Goal: Transaction & Acquisition: Purchase product/service

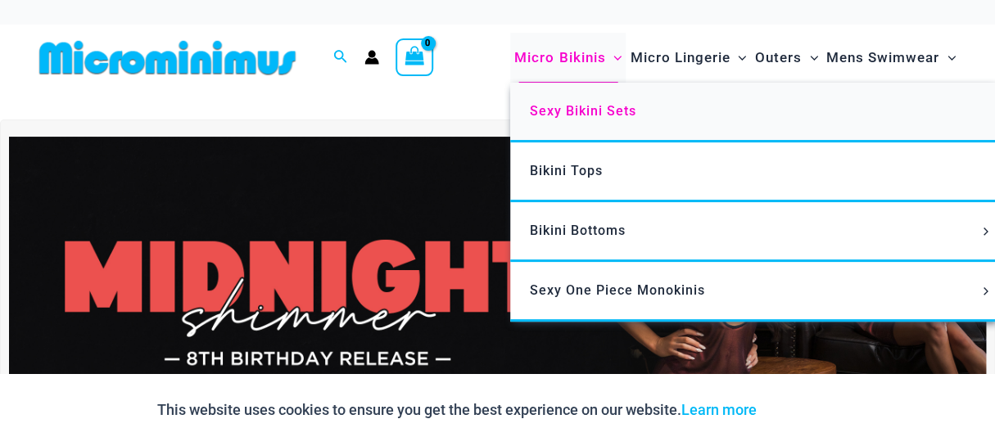
click at [530, 118] on span "Sexy Bikini Sets" at bounding box center [583, 111] width 107 height 16
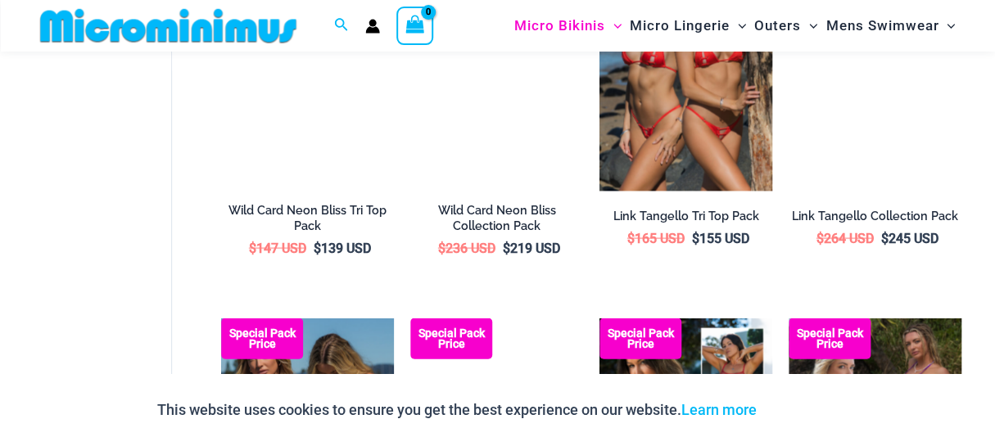
scroll to position [1026, 0]
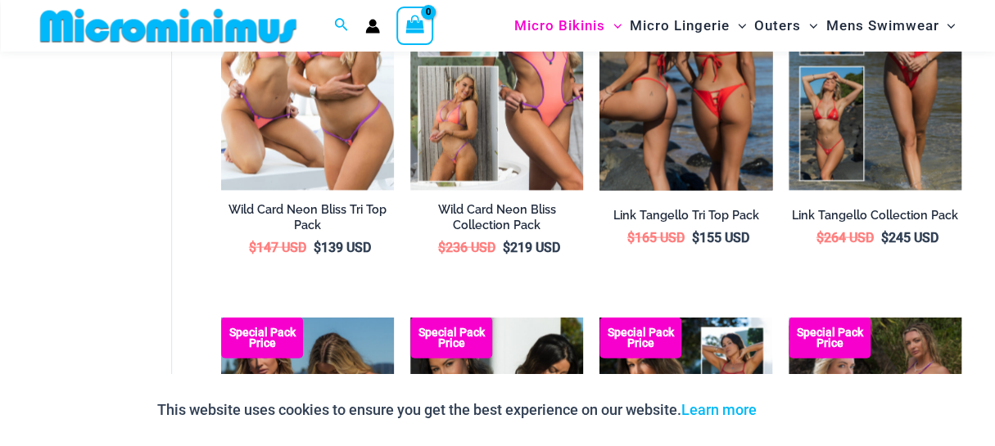
click at [677, 156] on img at bounding box center [686, 60] width 173 height 259
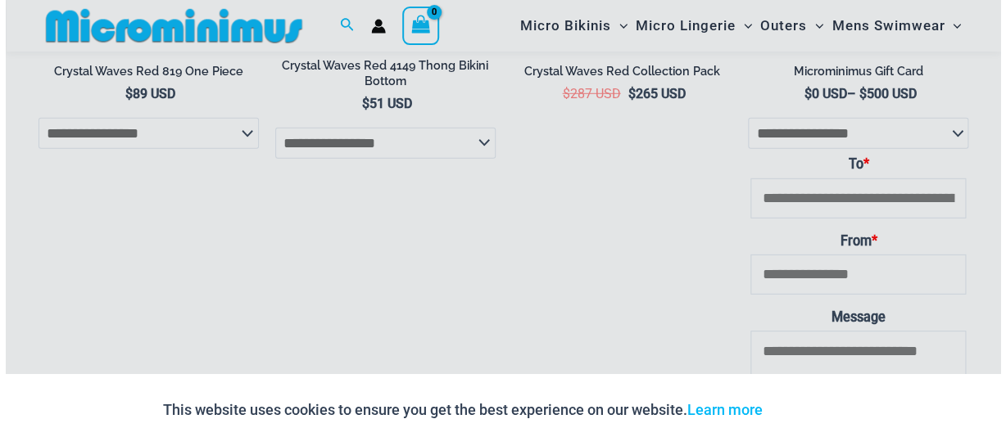
scroll to position [3785, 0]
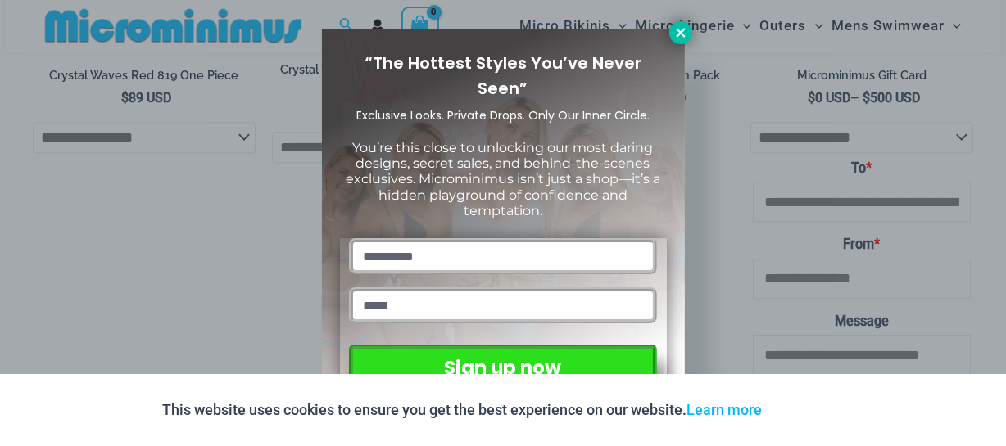
click at [679, 28] on icon at bounding box center [680, 32] width 15 height 15
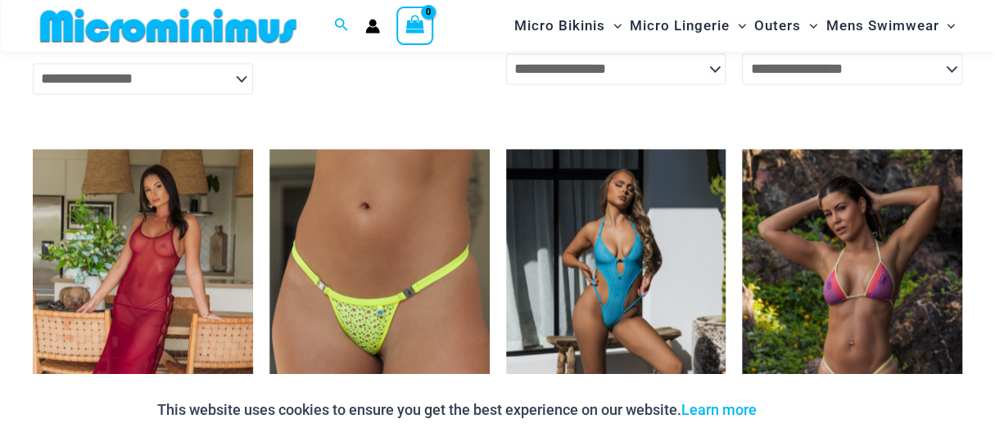
scroll to position [5175, 0]
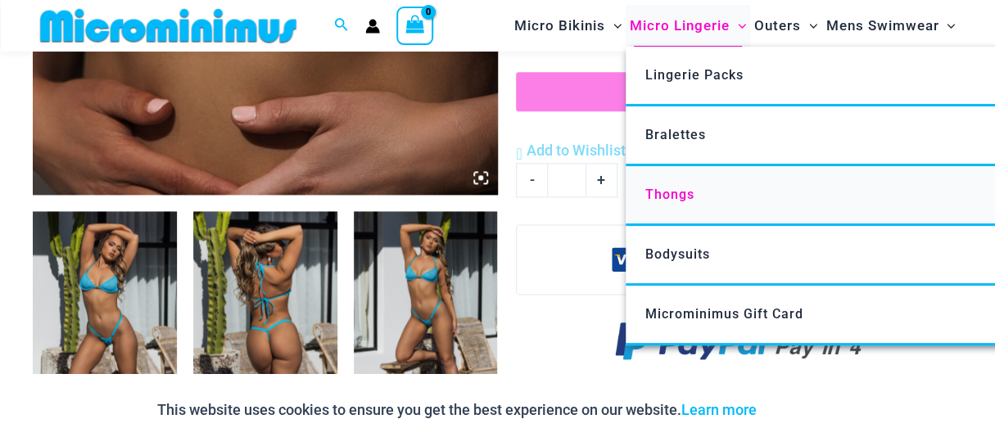
scroll to position [803, 0]
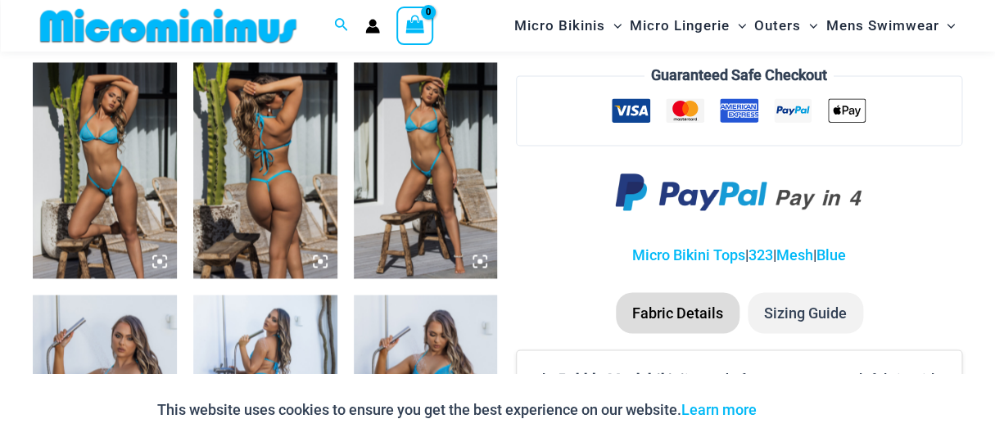
click at [91, 167] on img at bounding box center [105, 170] width 144 height 216
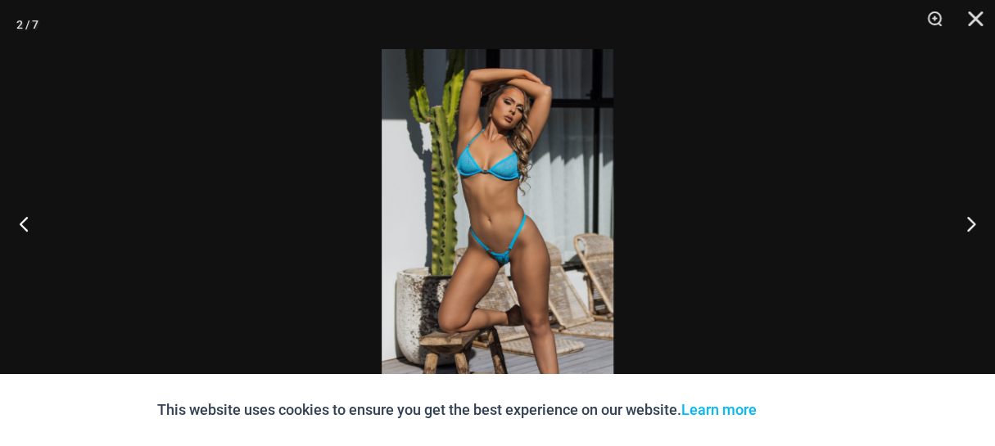
click at [522, 179] on img at bounding box center [498, 223] width 232 height 348
